Goal: Information Seeking & Learning: Learn about a topic

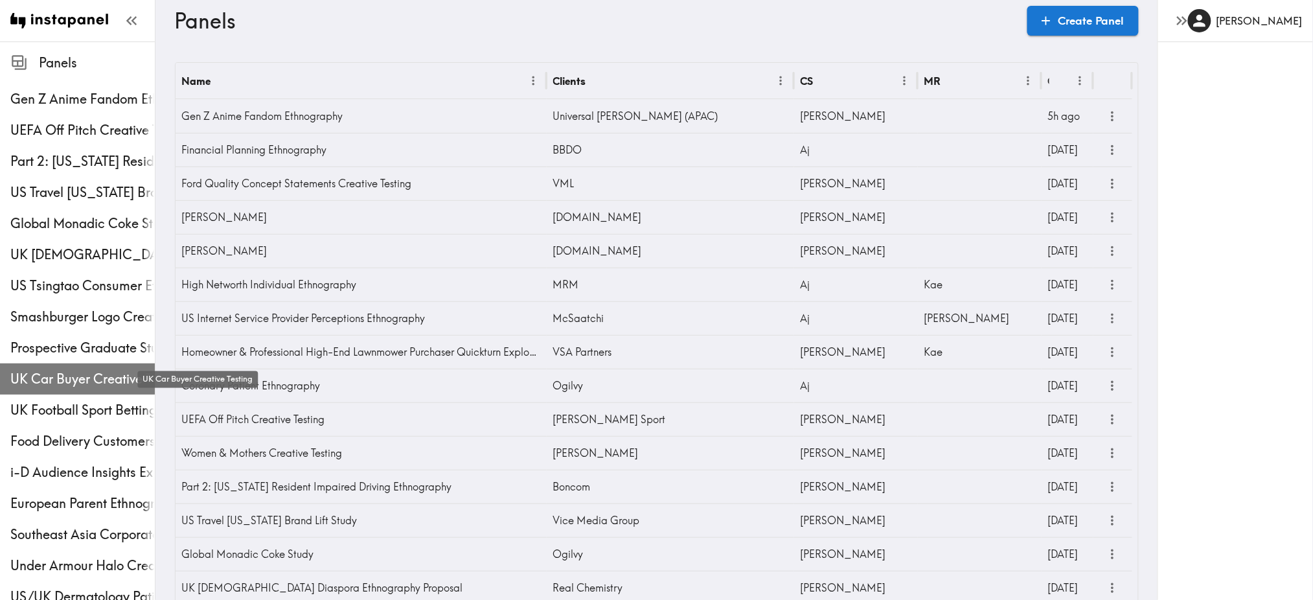
click at [80, 376] on span "UK Car Buyer Creative Testing" at bounding box center [82, 379] width 144 height 18
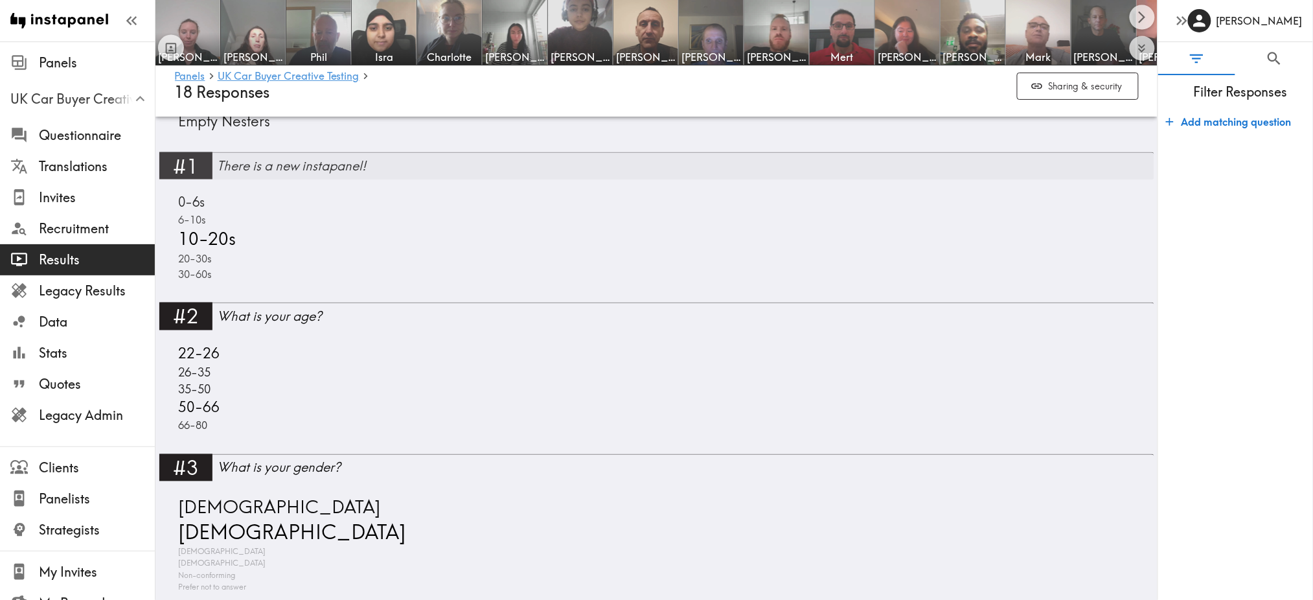
scroll to position [661, 0]
click at [1082, 93] on button "Sharing & security" at bounding box center [1078, 87] width 122 height 28
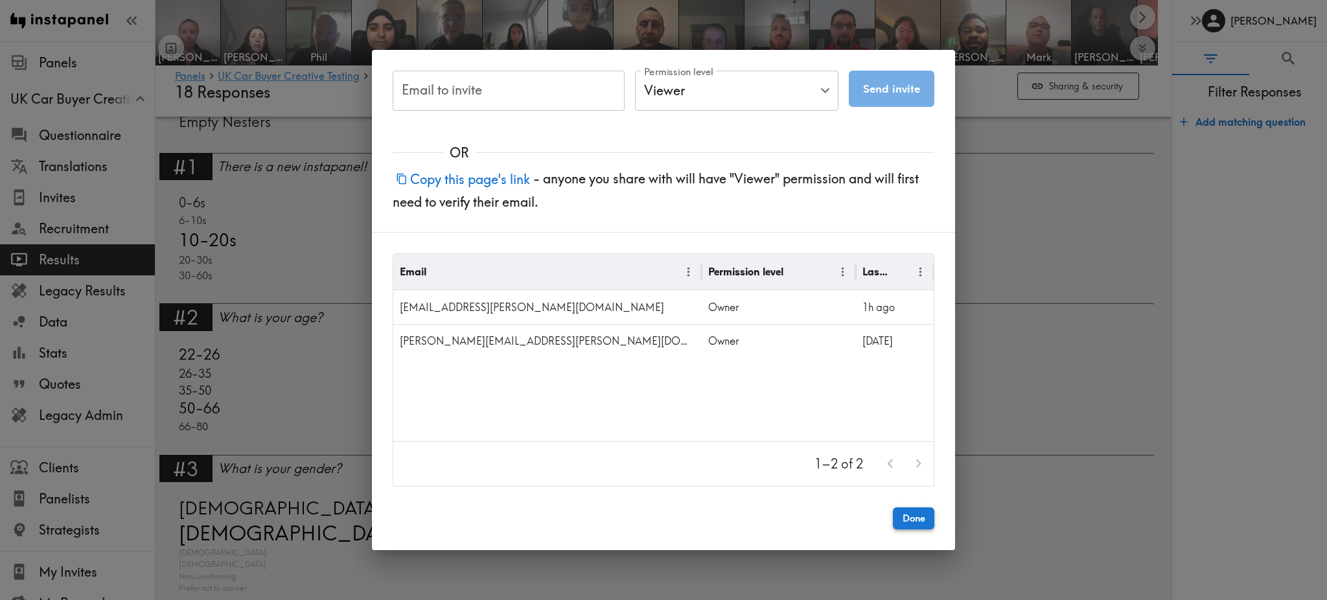
click at [911, 522] on button "Done" at bounding box center [913, 518] width 41 height 22
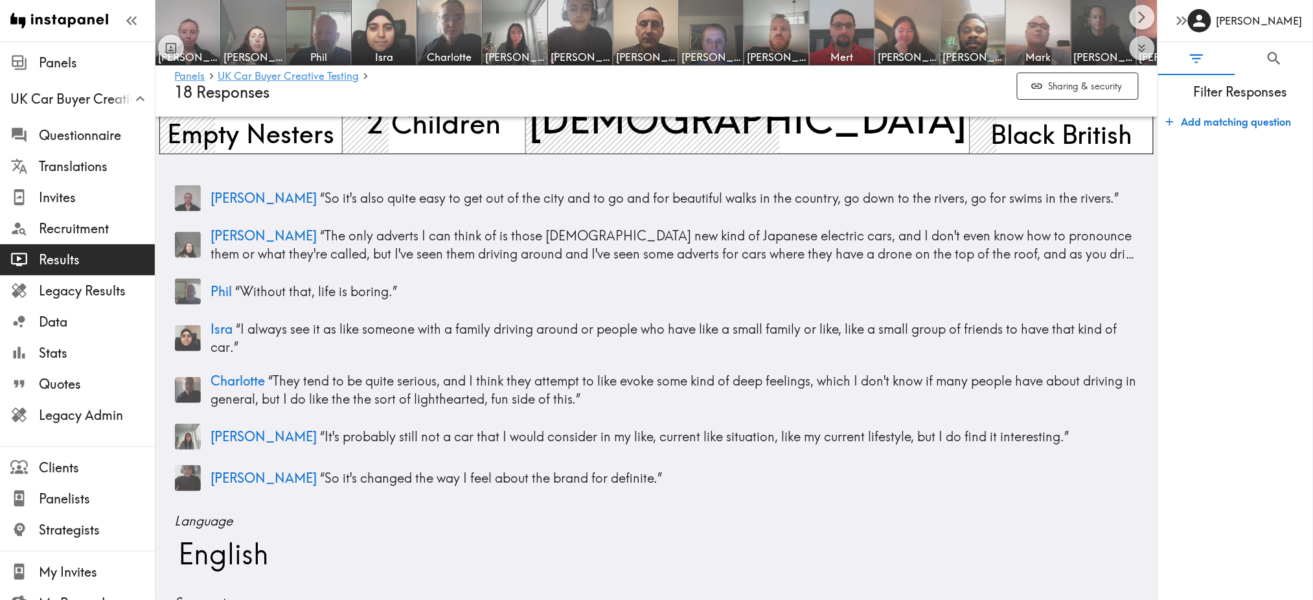
scroll to position [111, 0]
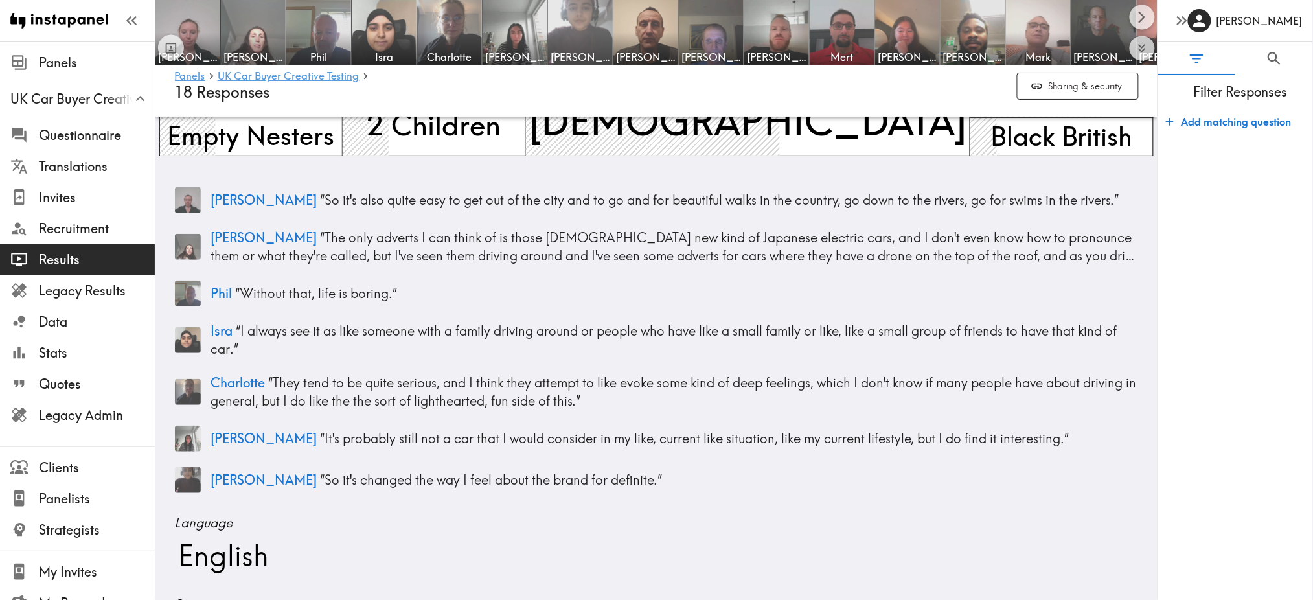
click at [569, 25] on img at bounding box center [581, 33] width 68 height 68
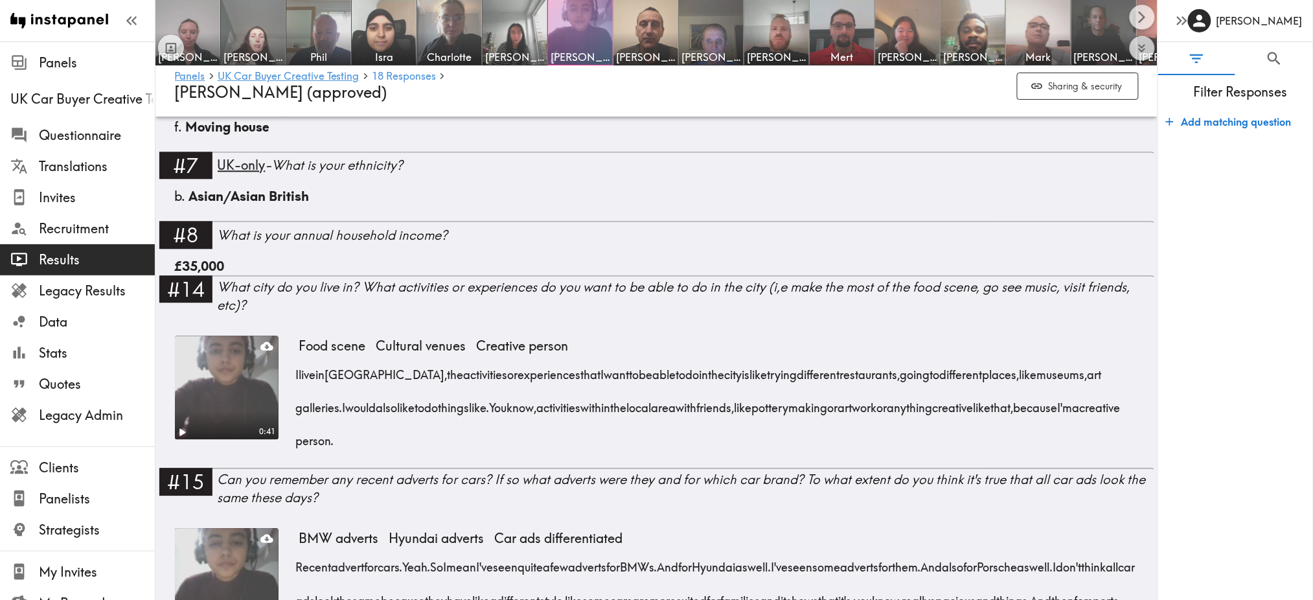
scroll to position [1069, 0]
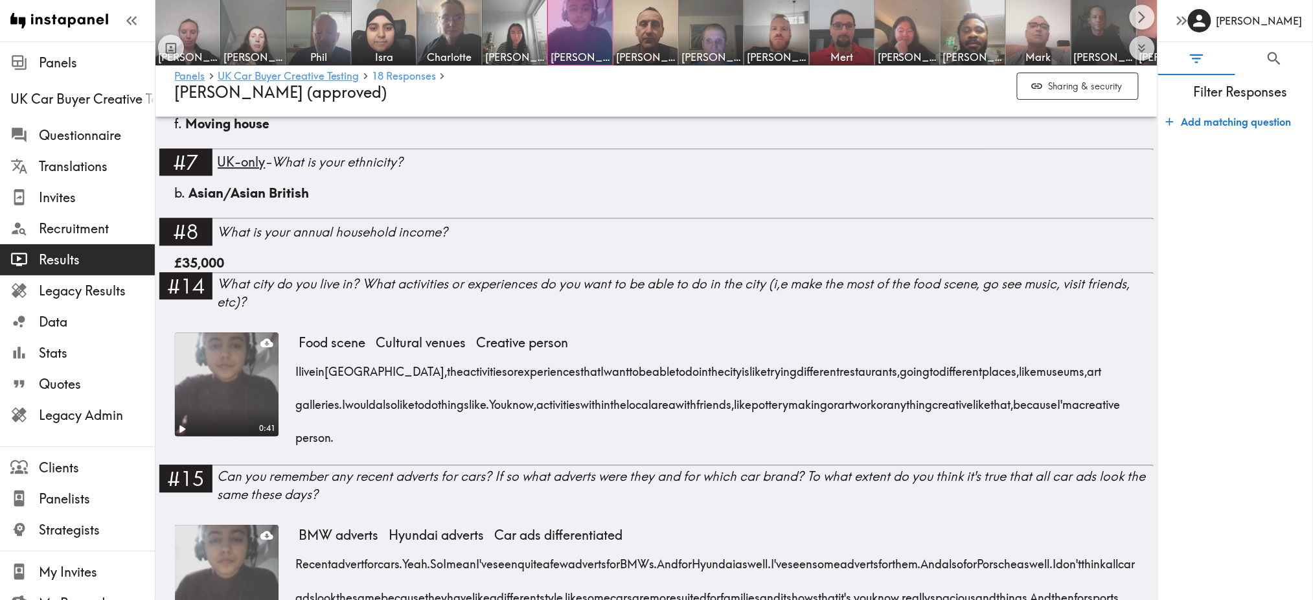
click at [183, 398] on video at bounding box center [226, 384] width 109 height 109
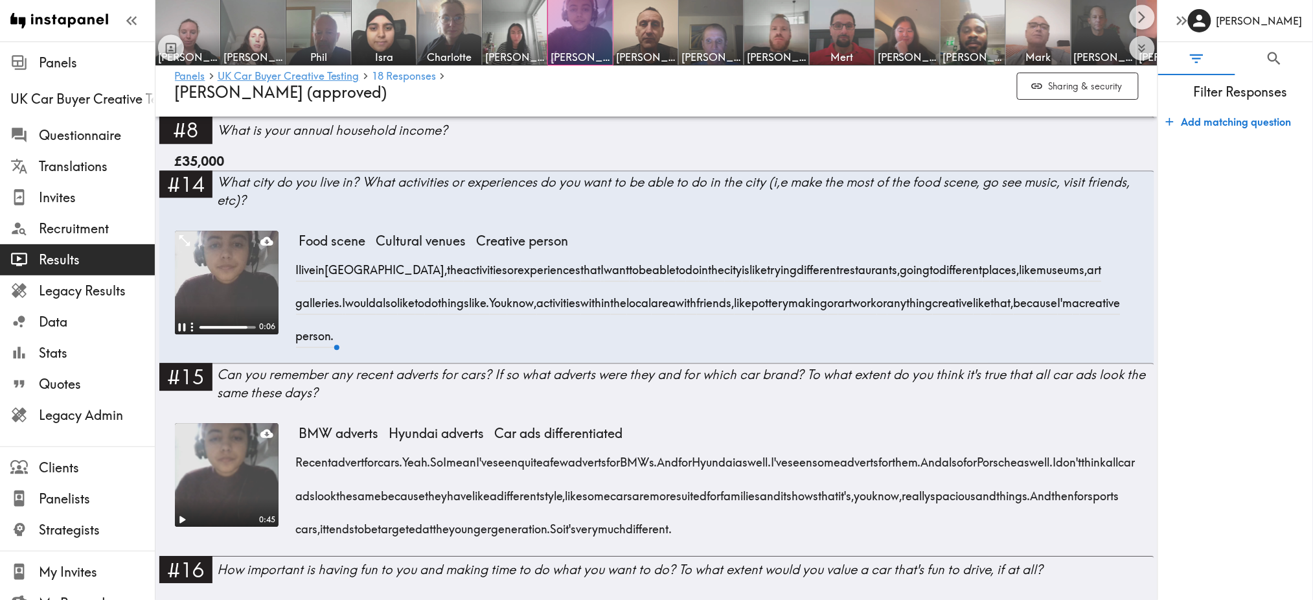
scroll to position [1172, 0]
click at [212, 505] on video at bounding box center [226, 473] width 109 height 109
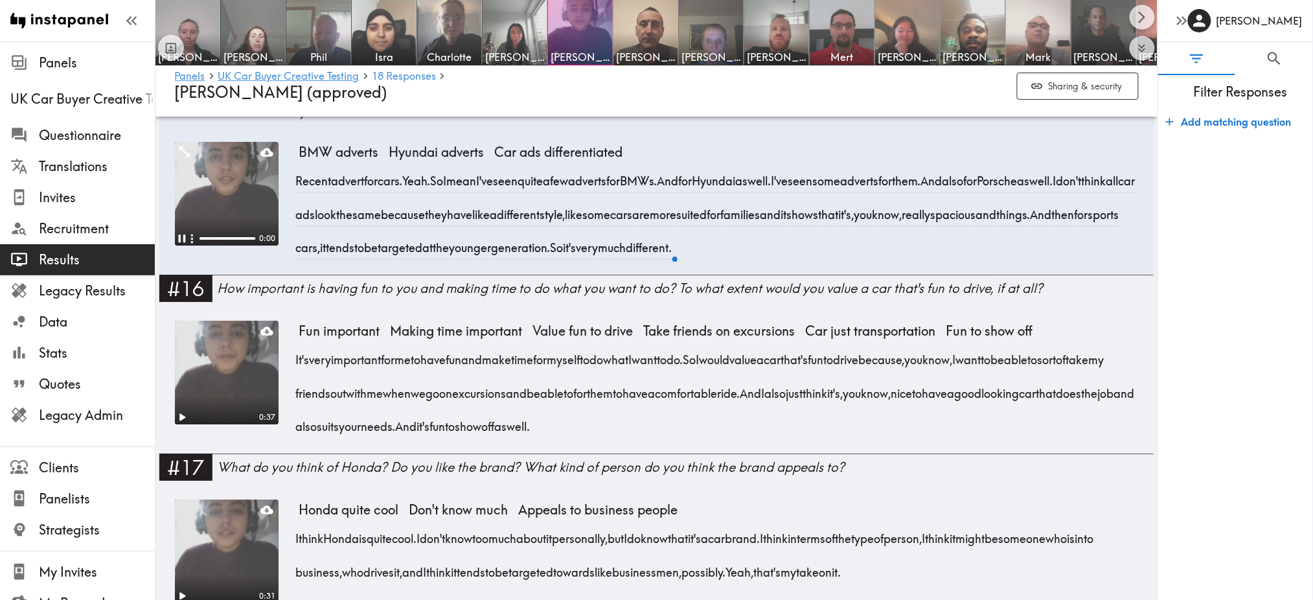
scroll to position [1454, 0]
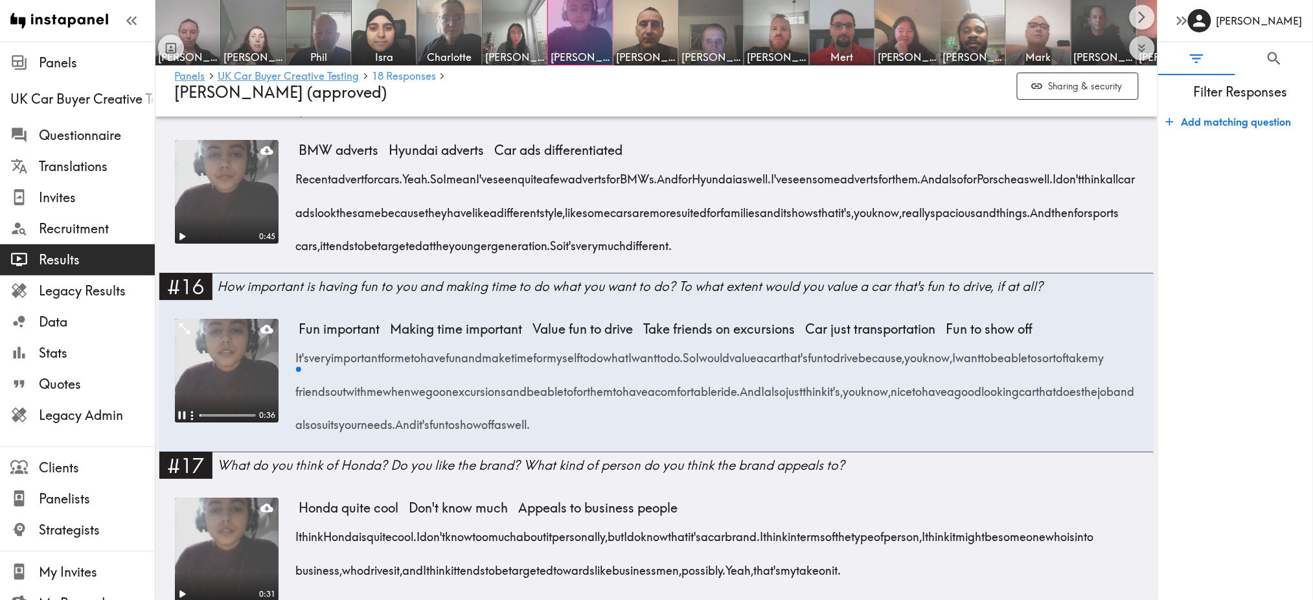
click at [195, 319] on video at bounding box center [227, 371] width 104 height 104
click at [780, 23] on img at bounding box center [777, 33] width 68 height 68
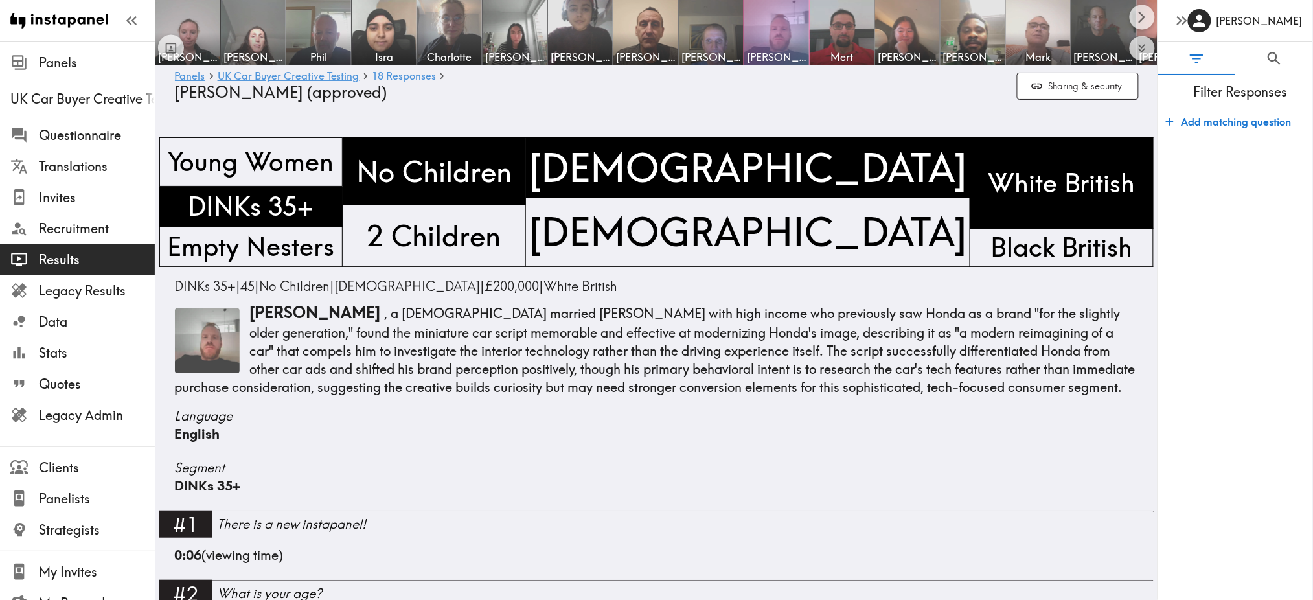
scroll to position [1824, 0]
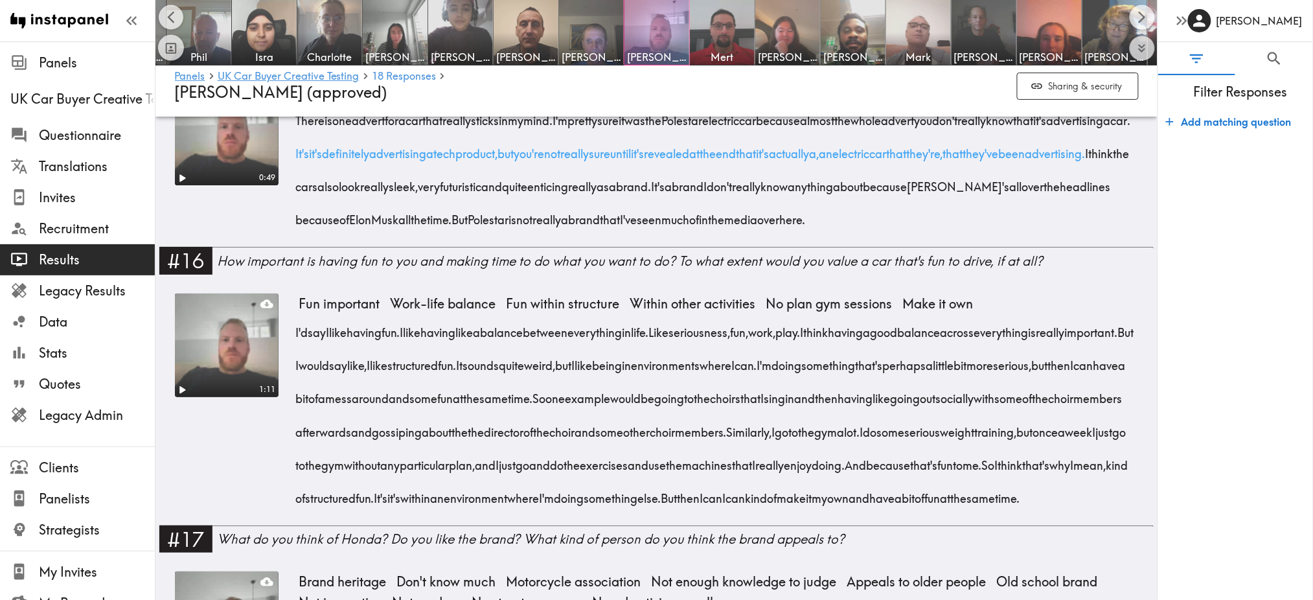
scroll to position [1799, 0]
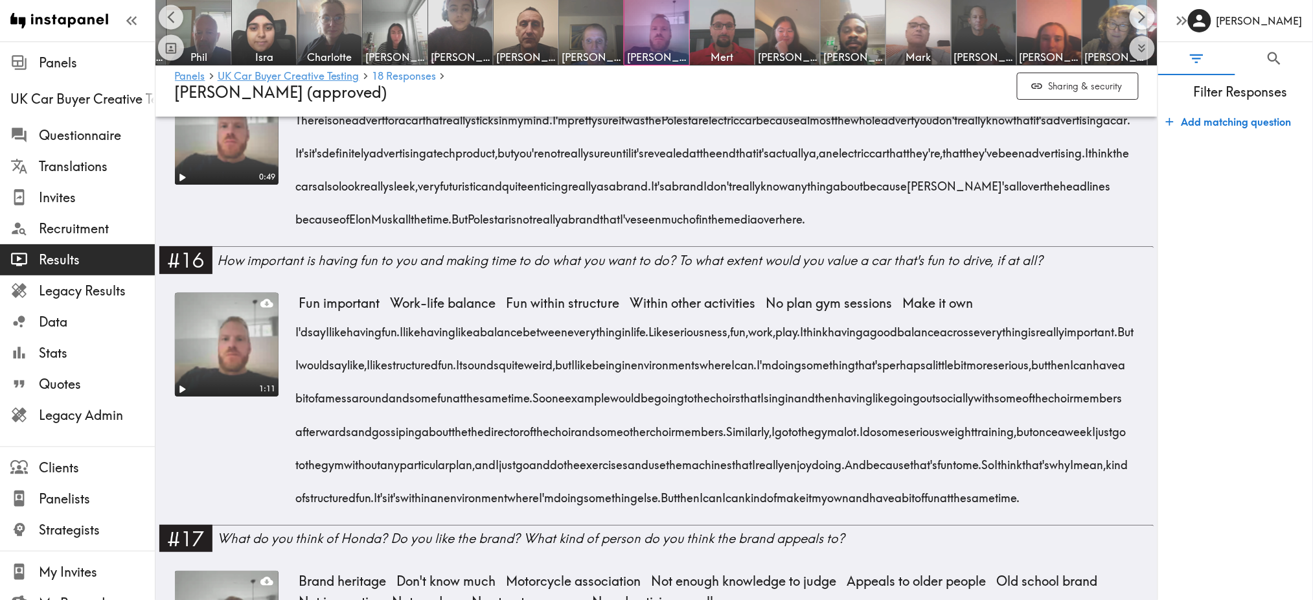
click at [222, 394] on video at bounding box center [226, 344] width 109 height 109
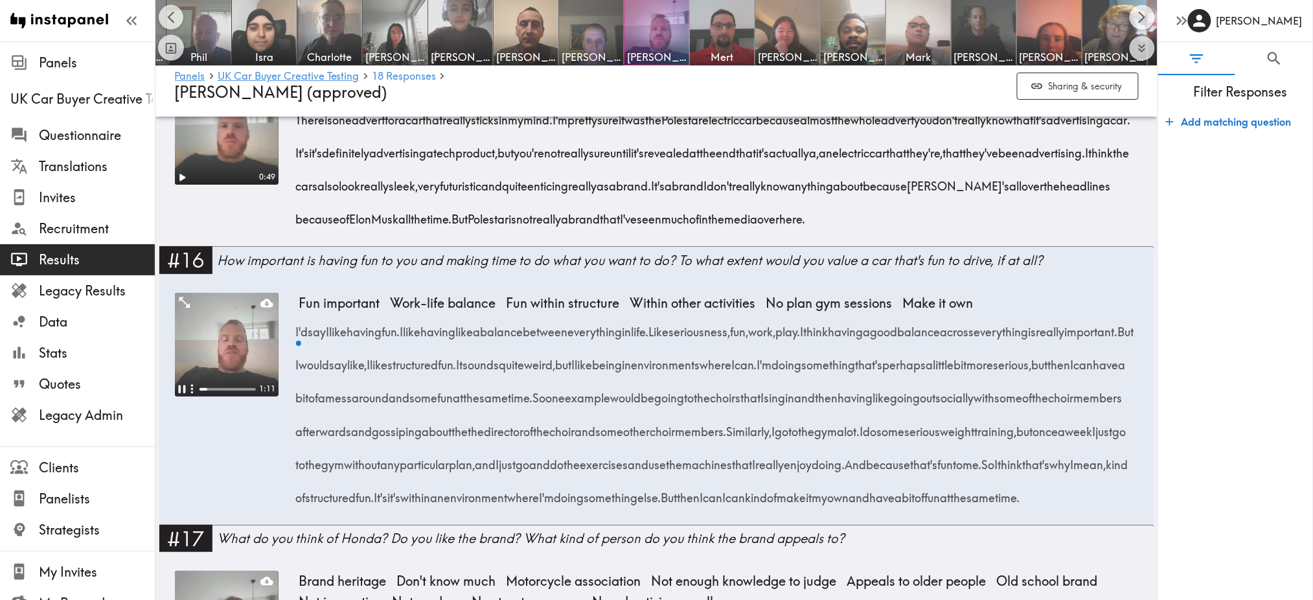
scroll to position [1824, 0]
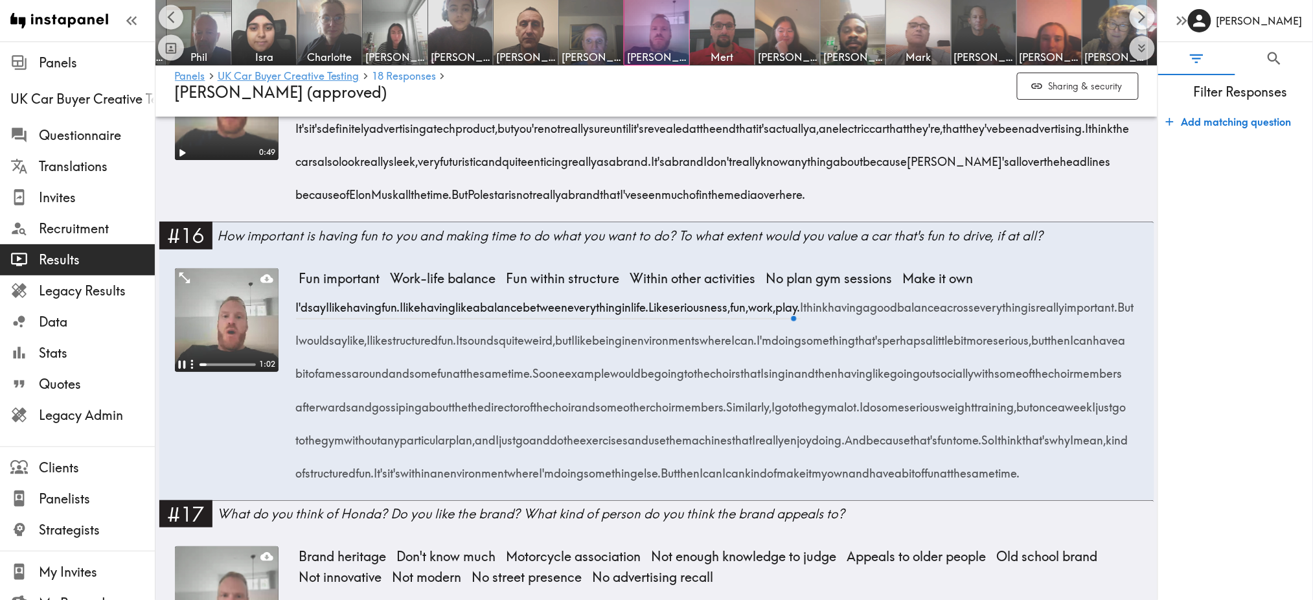
click at [222, 367] on video at bounding box center [227, 320] width 104 height 104
